Goal: Transaction & Acquisition: Purchase product/service

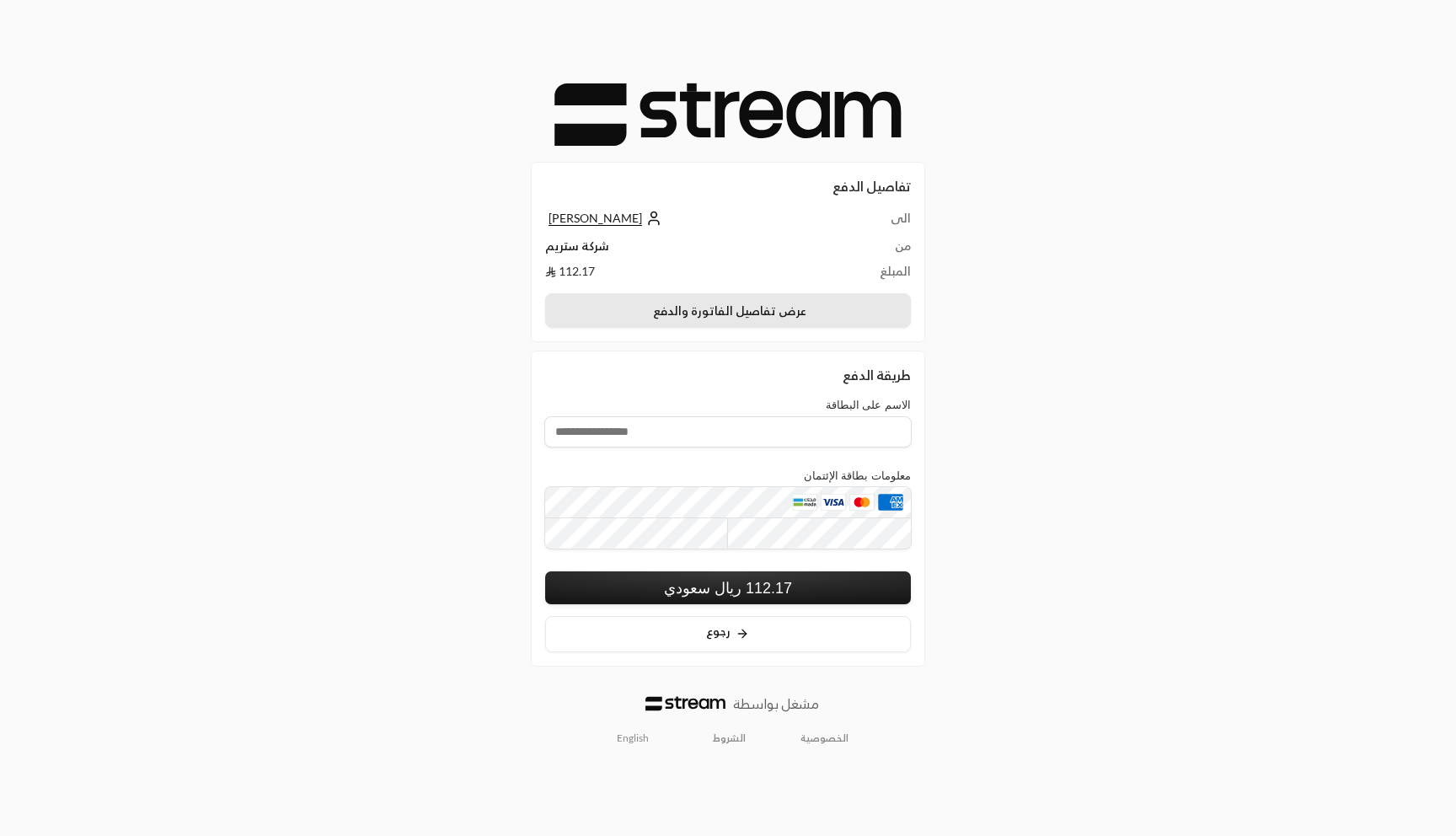
click at [738, 314] on button "عرض تفاصيل الفاتورة والدفع" at bounding box center [728, 311] width 366 height 35
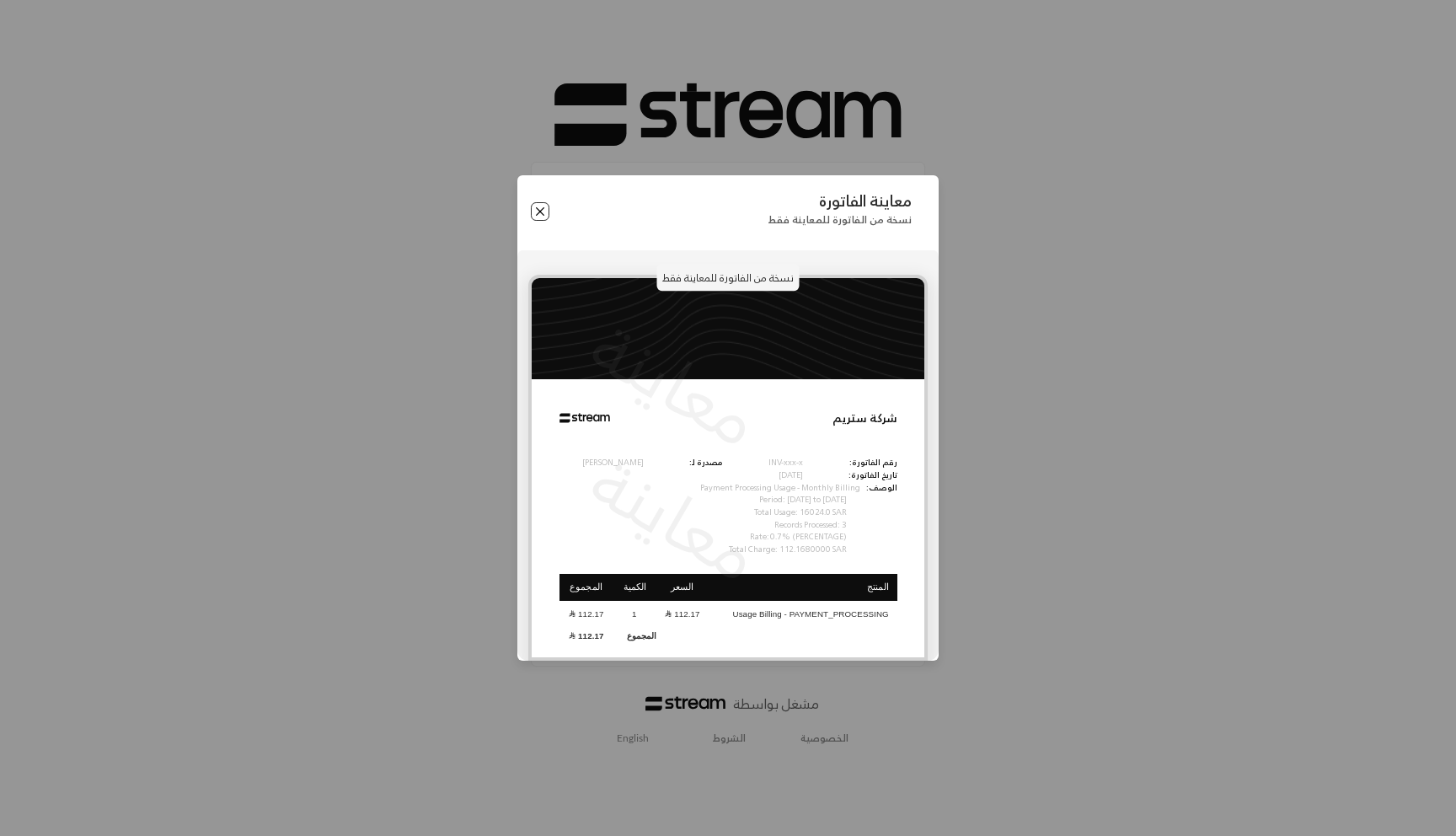
click at [536, 210] on button "Close" at bounding box center [540, 211] width 19 height 19
